Goal: Check status: Check status

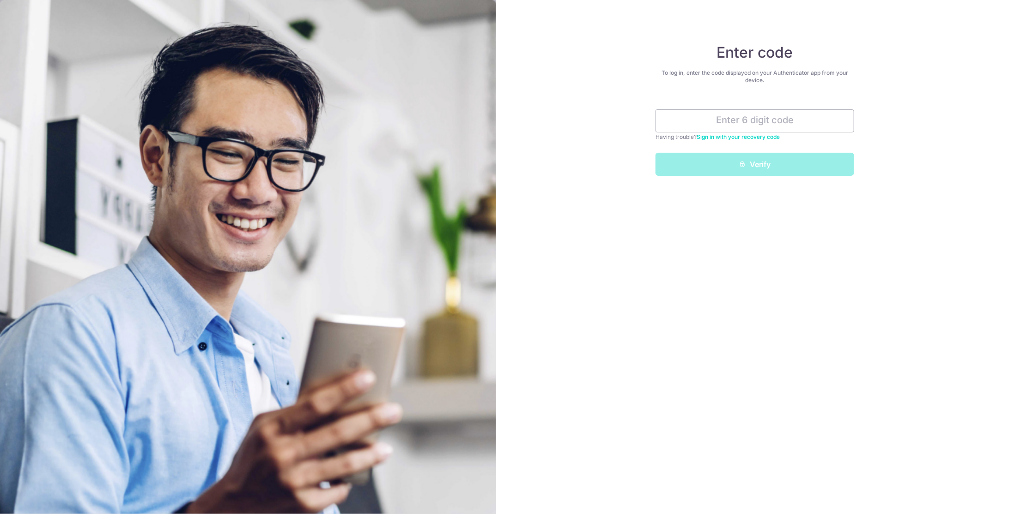
click at [720, 124] on input "text" at bounding box center [754, 120] width 199 height 23
type input "960312"
click at [725, 168] on button "Verify" at bounding box center [754, 164] width 199 height 23
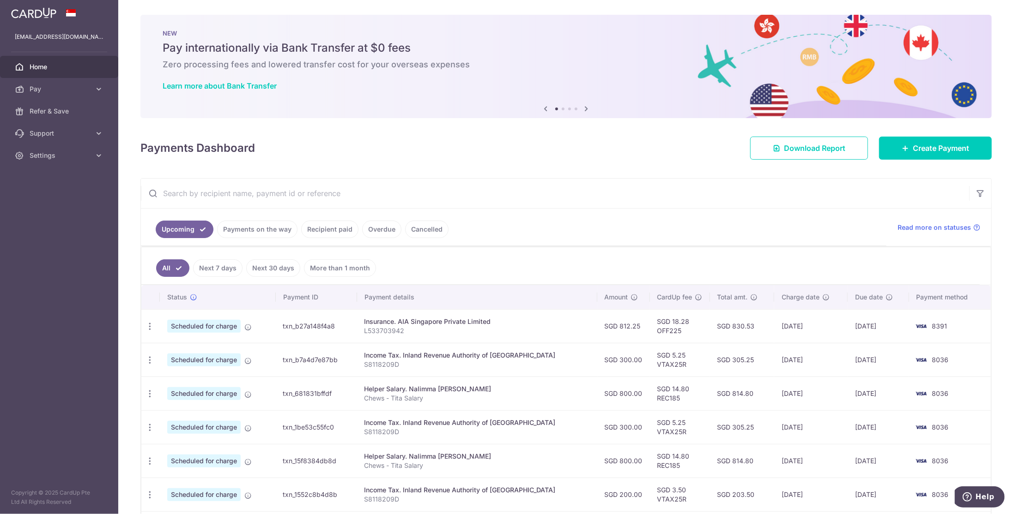
click at [263, 230] on link "Payments on the way" at bounding box center [257, 230] width 80 height 18
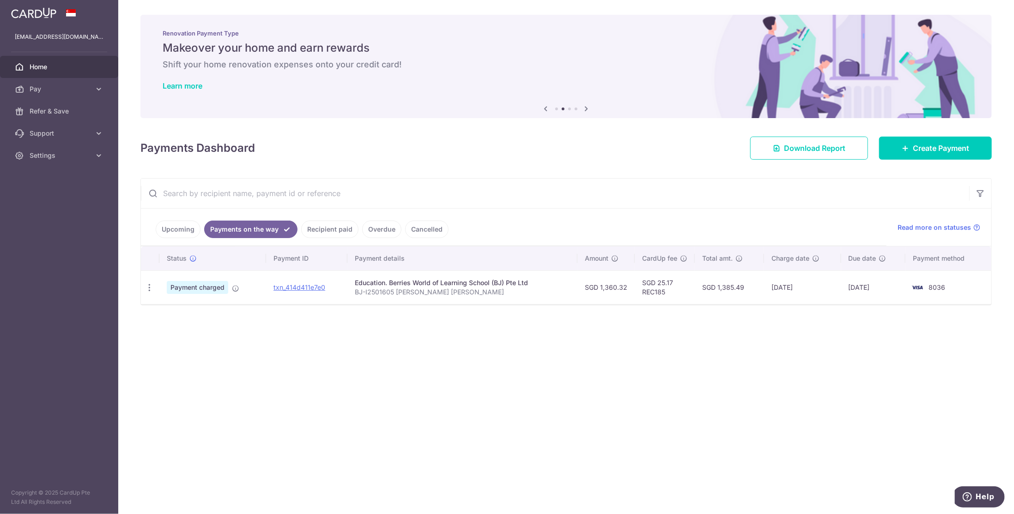
click at [185, 229] on link "Upcoming" at bounding box center [178, 230] width 45 height 18
